Goal: Information Seeking & Learning: Learn about a topic

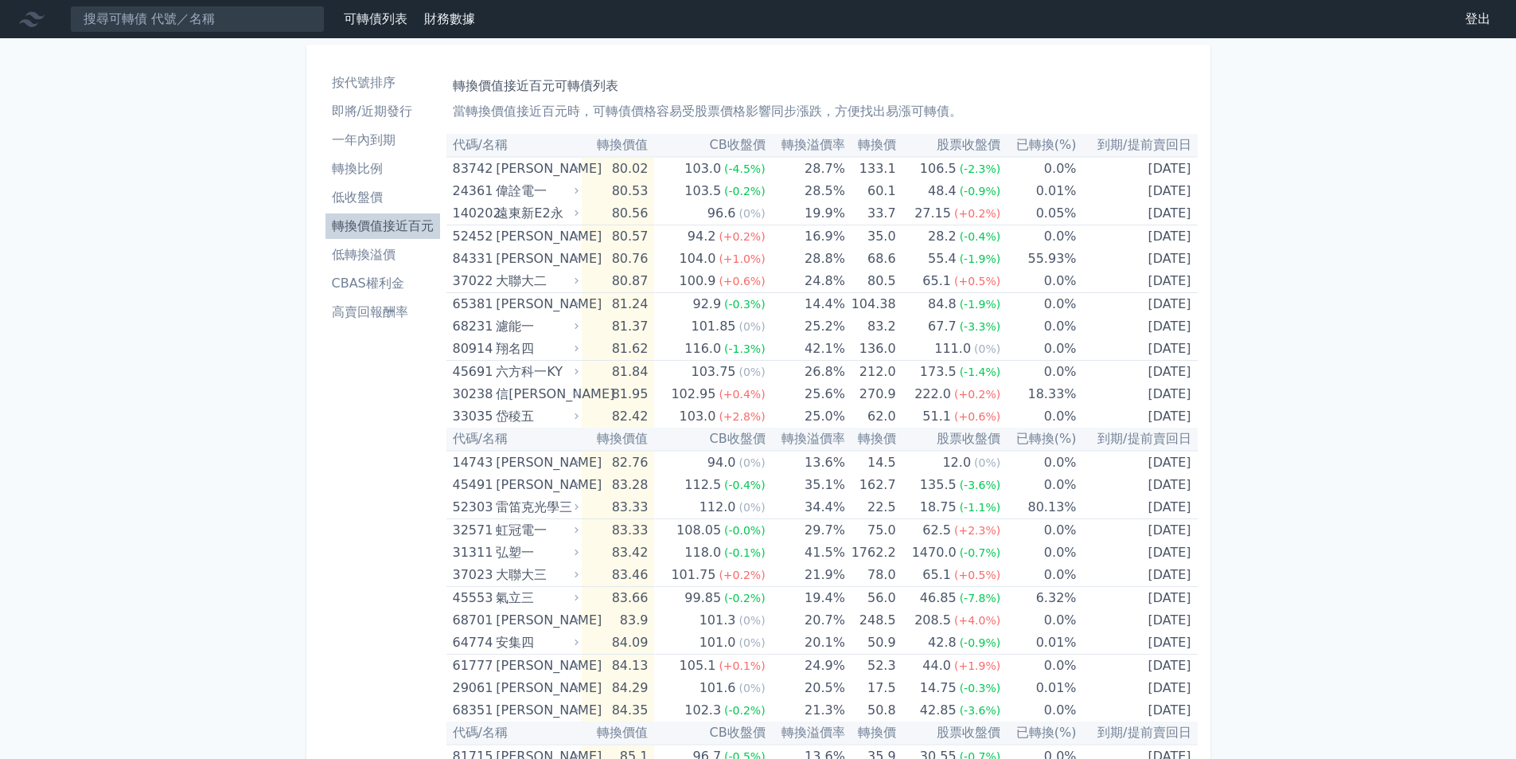
click at [390, 257] on li "低轉換溢價" at bounding box center [383, 254] width 115 height 19
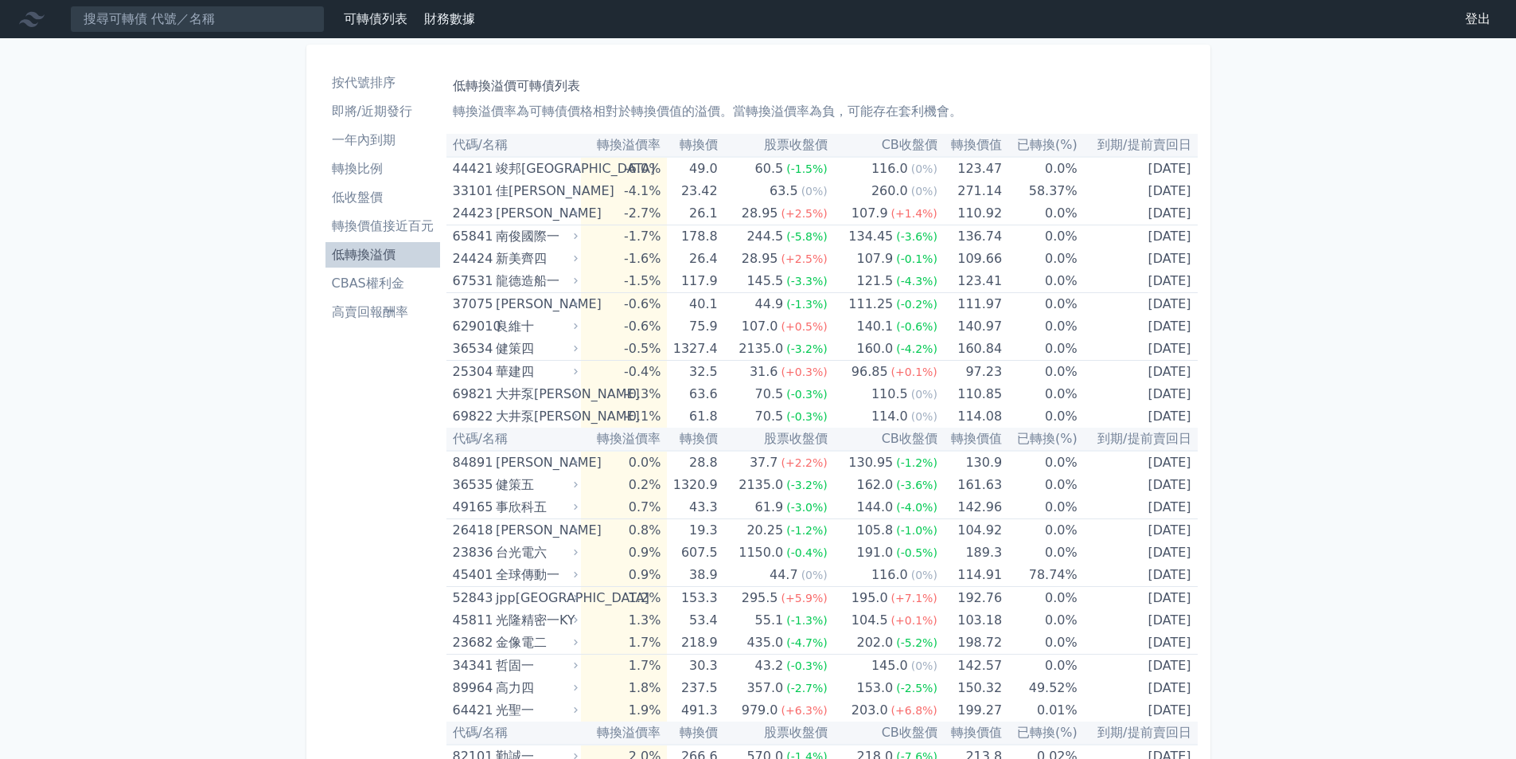
click at [390, 257] on li "低轉換溢價" at bounding box center [383, 254] width 115 height 19
click at [373, 317] on li "高賣回報酬率" at bounding box center [383, 311] width 115 height 19
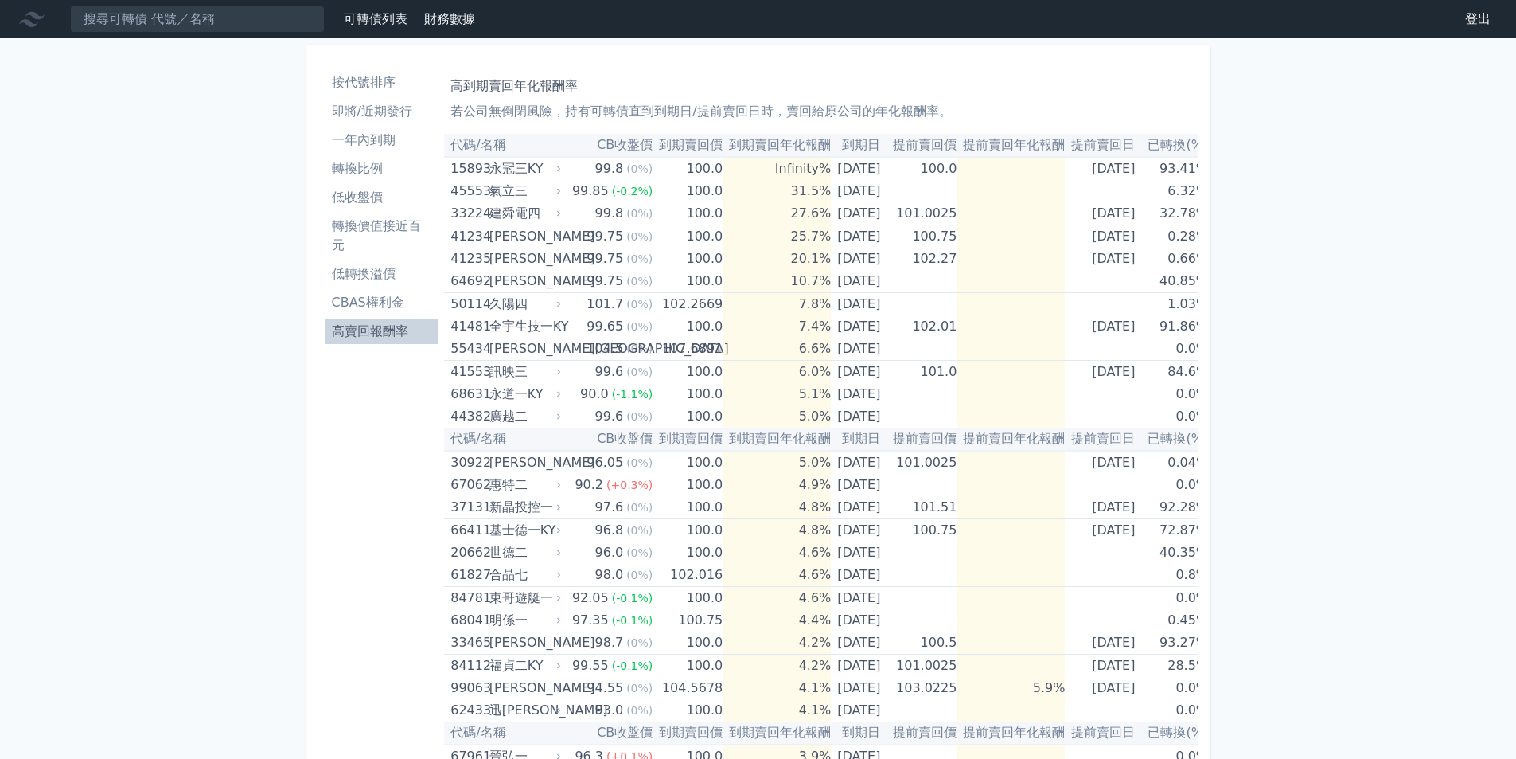
click at [361, 113] on li "即將/近期發行" at bounding box center [382, 111] width 113 height 19
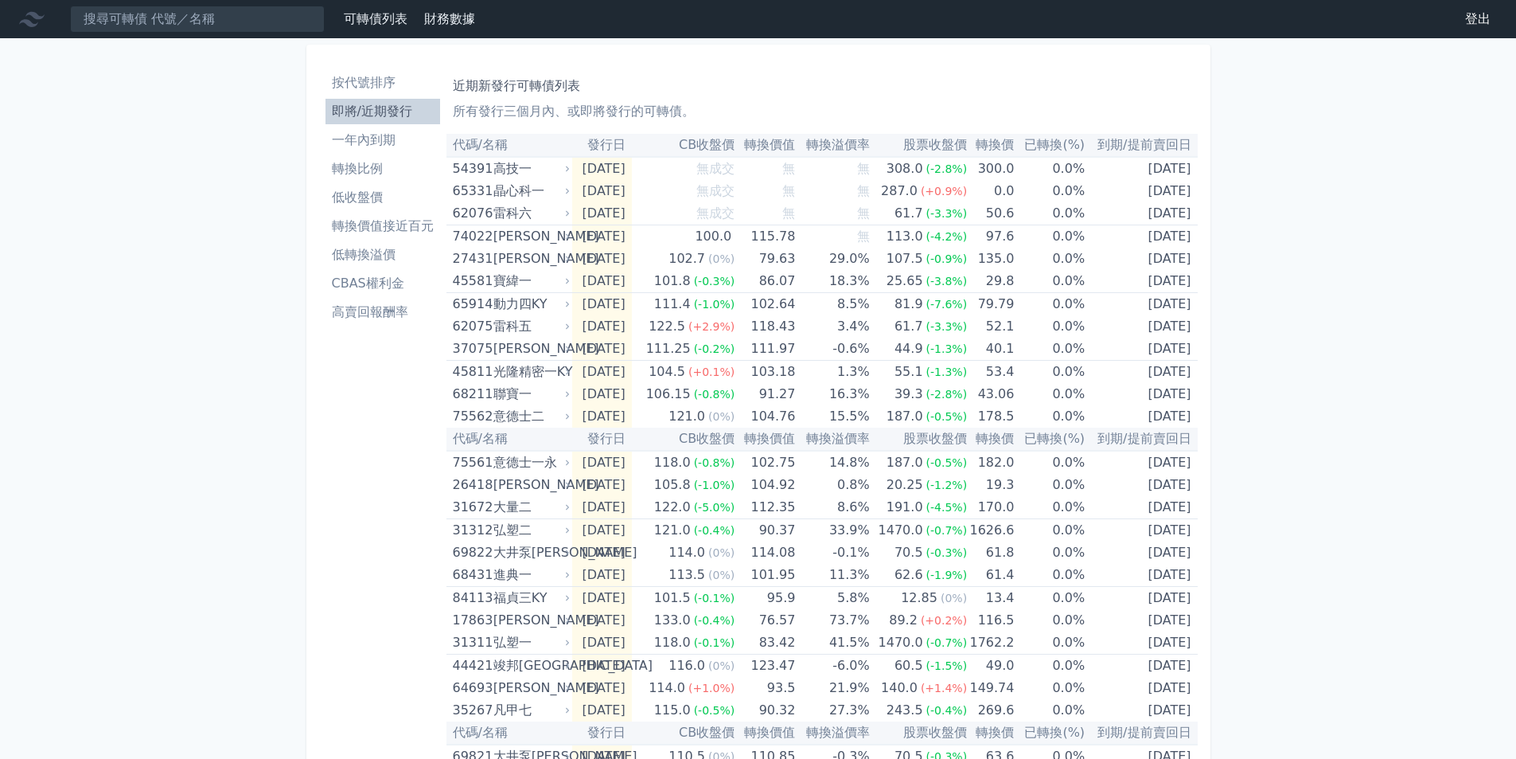
click at [358, 142] on li "一年內到期" at bounding box center [383, 140] width 115 height 19
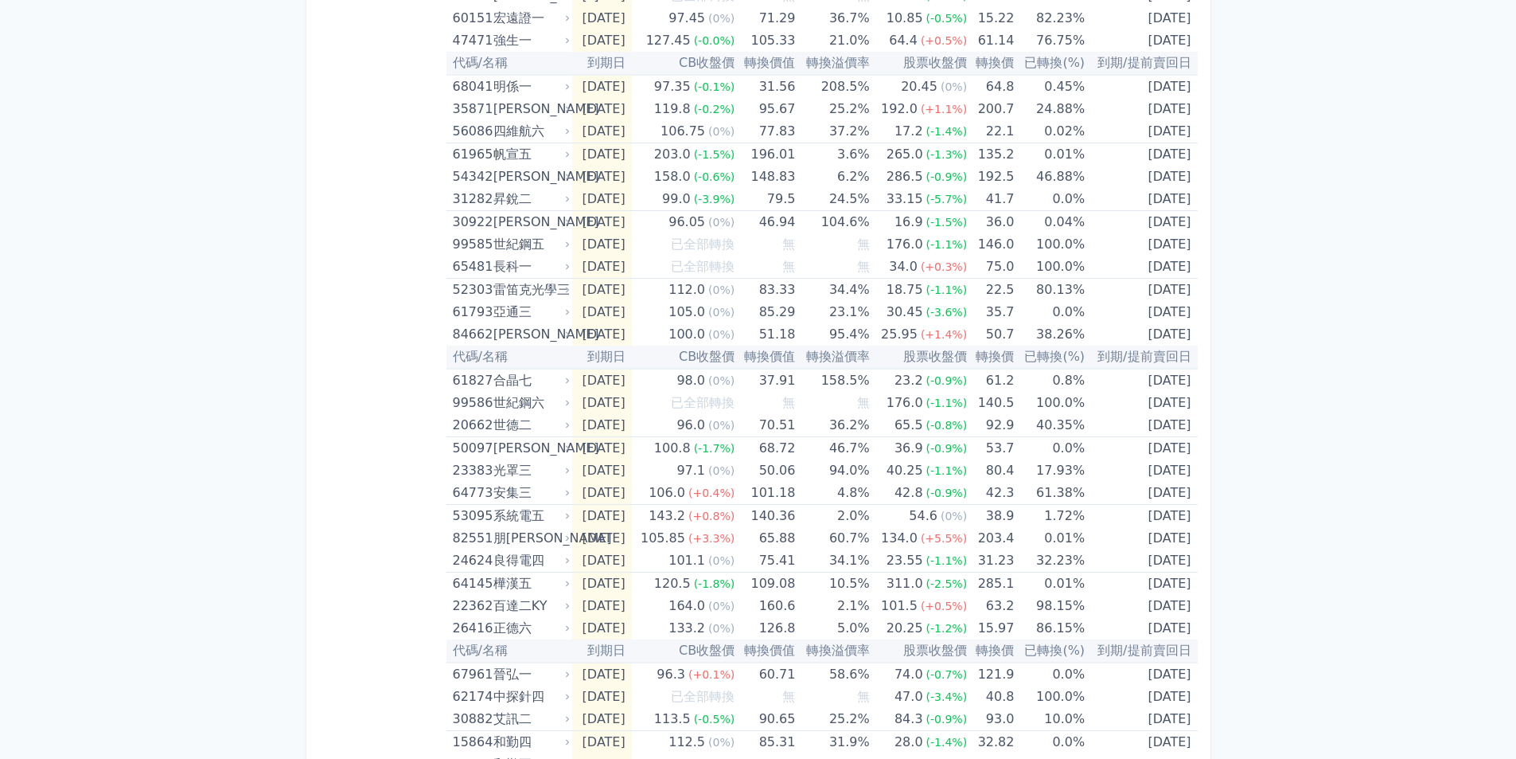
scroll to position [2203, 0]
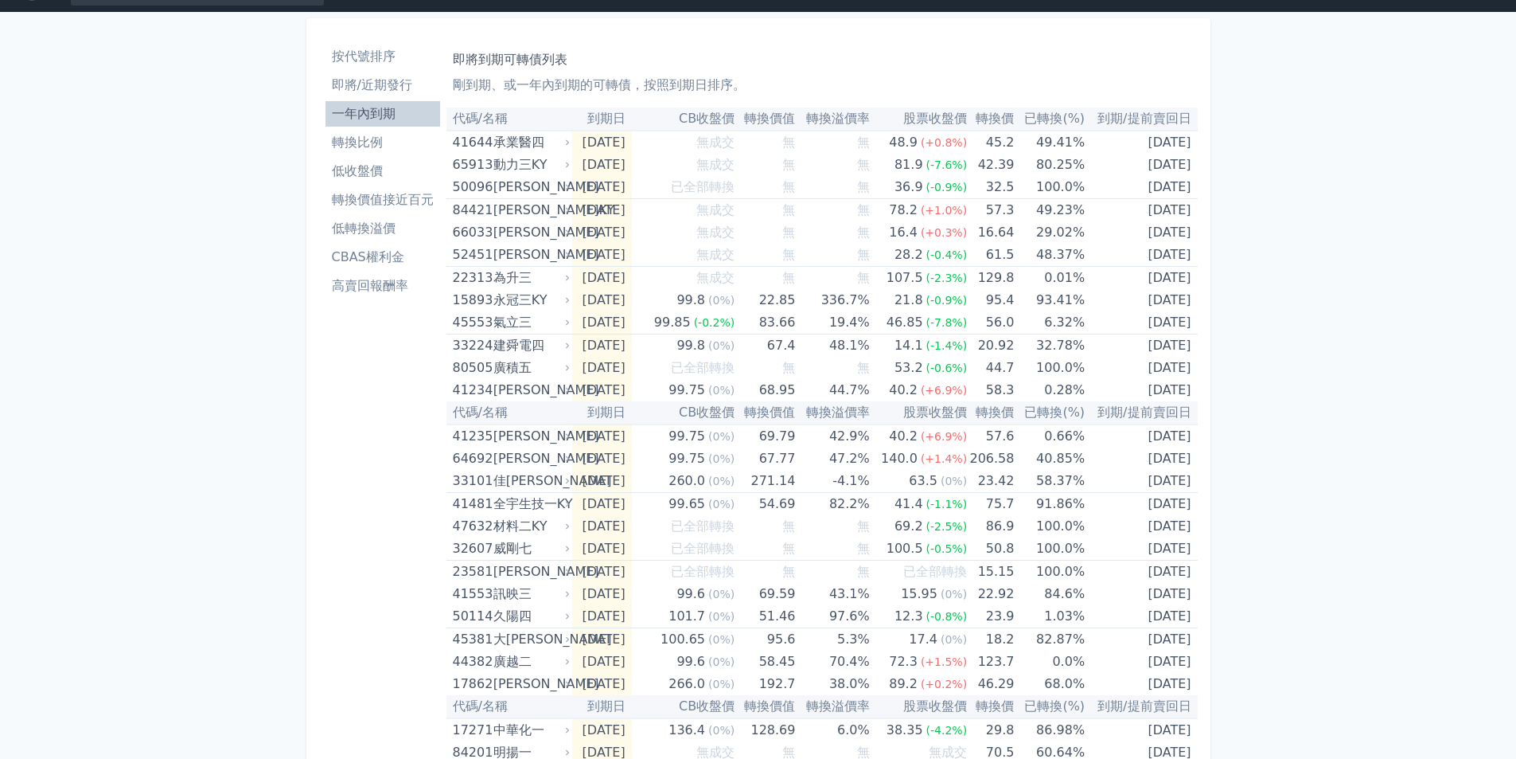
scroll to position [0, 0]
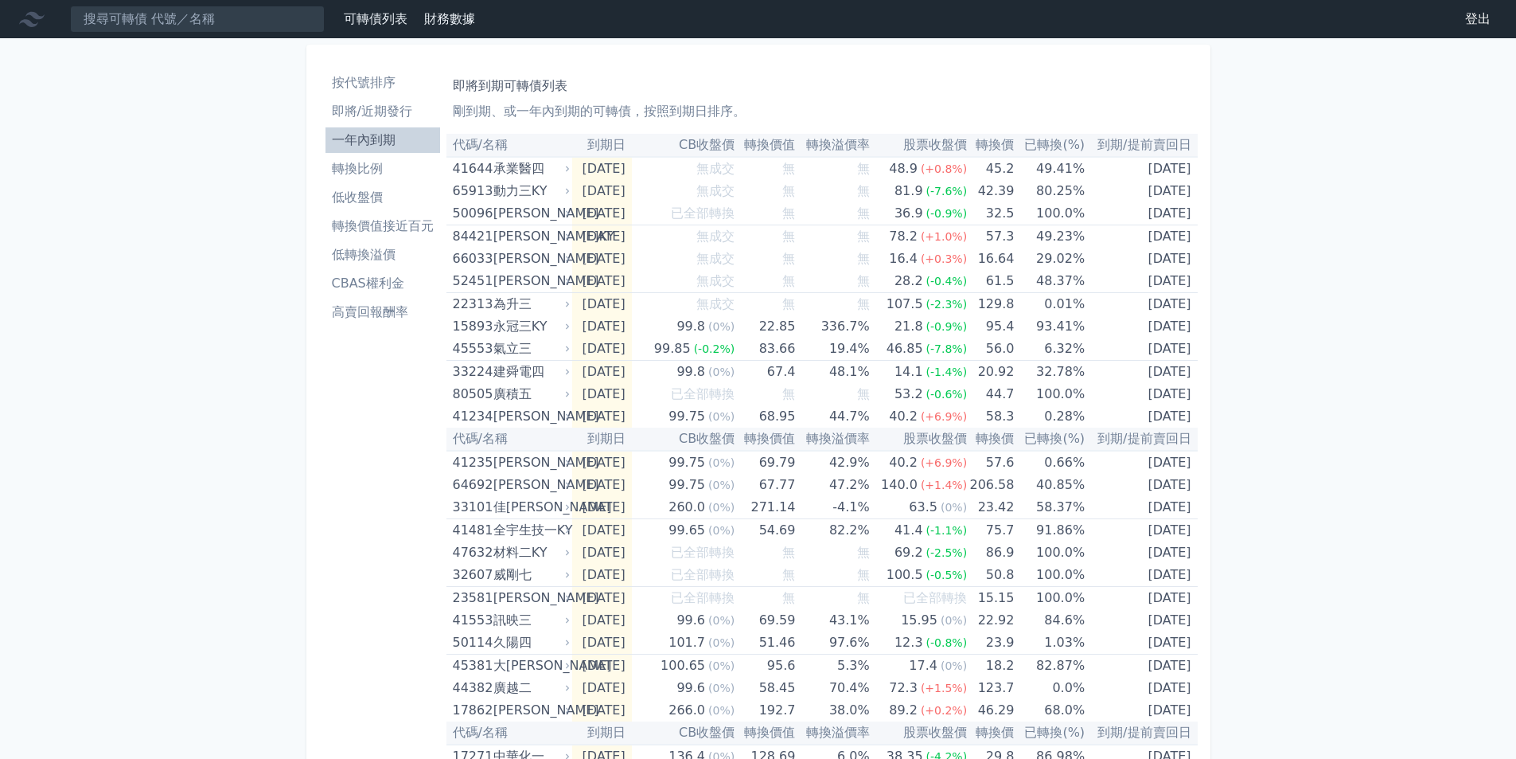
click at [362, 254] on li "低轉換溢價" at bounding box center [383, 254] width 115 height 19
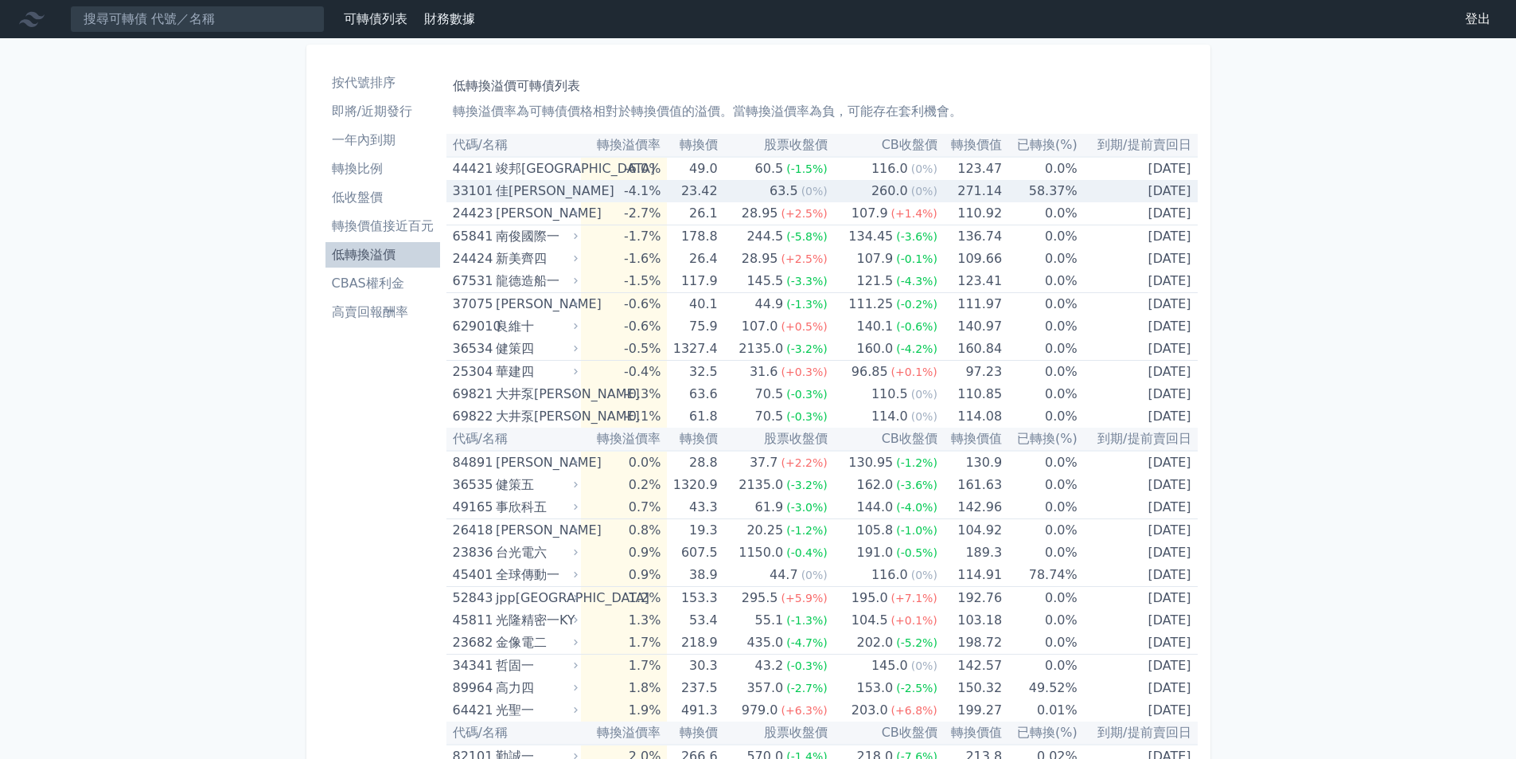
click at [515, 192] on div "佳[PERSON_NAME]" at bounding box center [535, 191] width 79 height 22
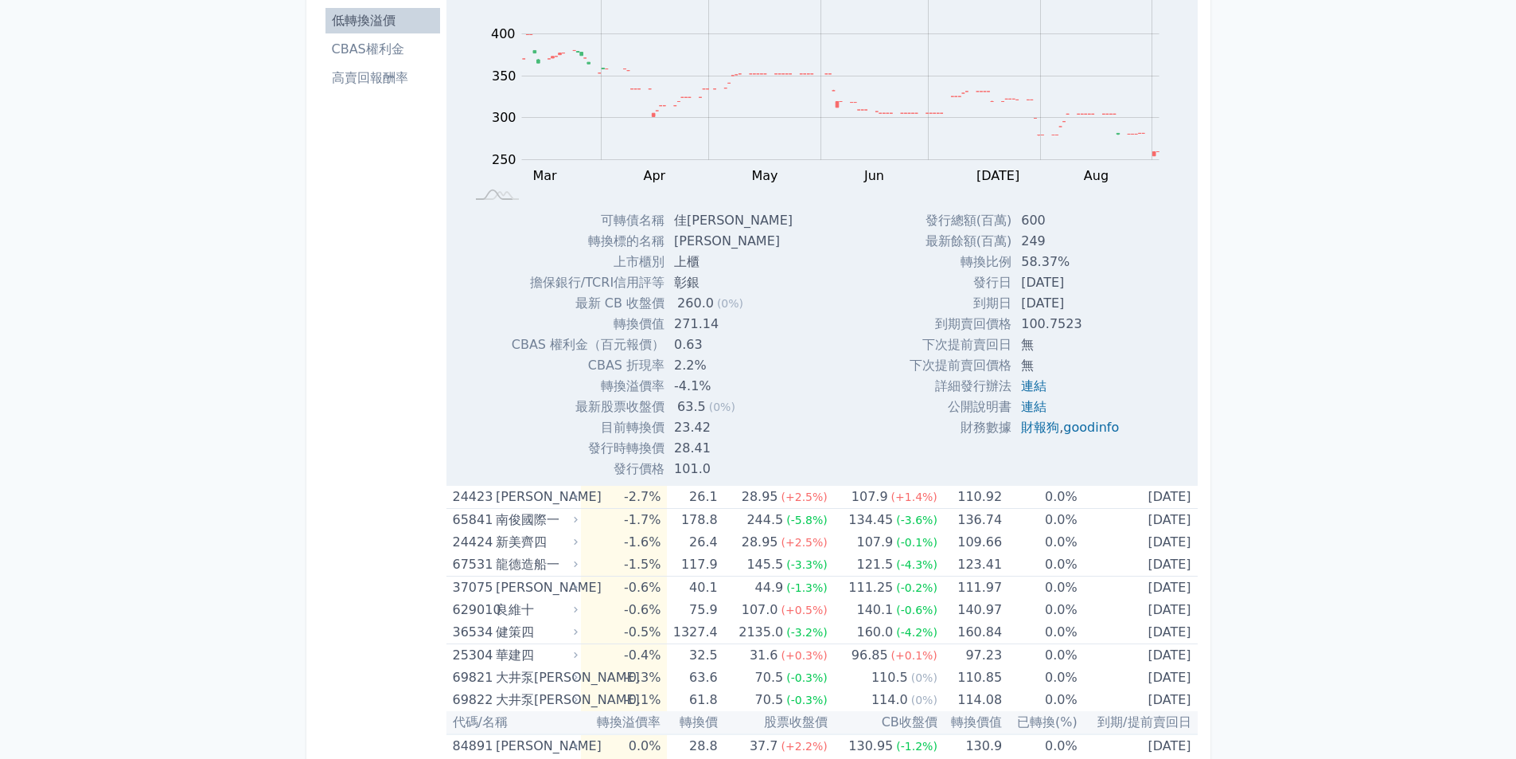
scroll to position [239, 0]
